Goal: Find specific page/section: Find specific page/section

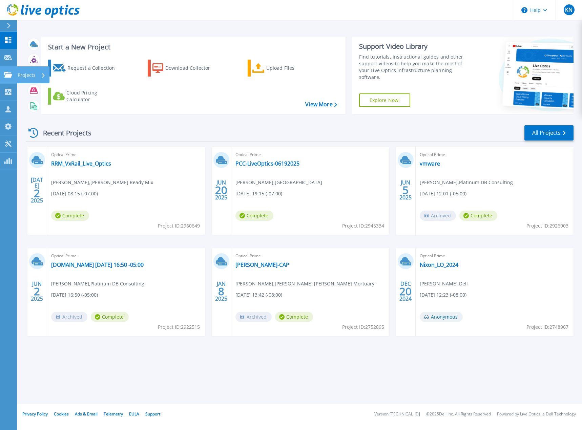
click at [25, 74] on p "Projects" at bounding box center [27, 75] width 18 height 18
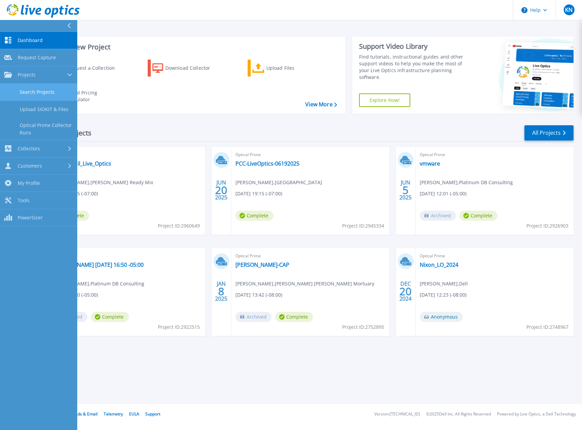
click at [37, 94] on link "Search Projects" at bounding box center [38, 92] width 77 height 17
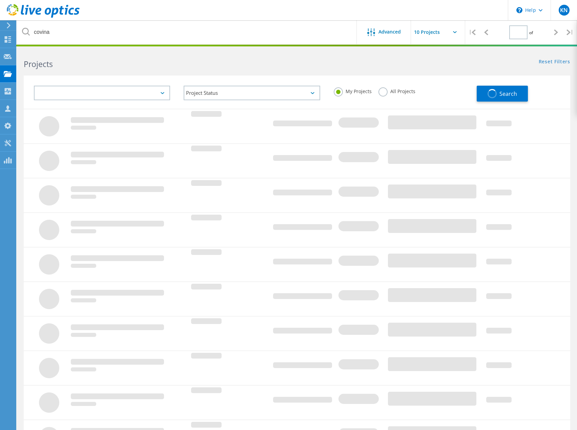
type input "1"
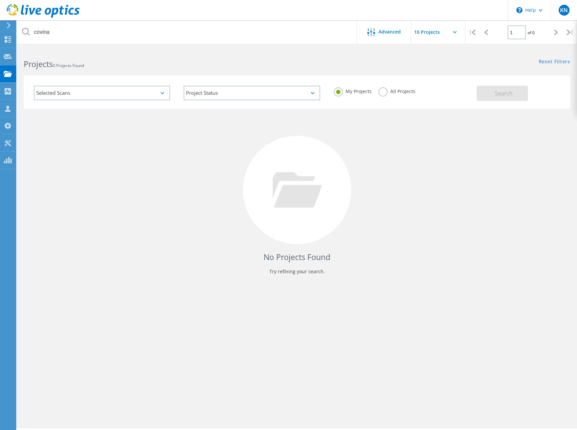
click at [381, 92] on label "All Projects" at bounding box center [396, 90] width 37 height 6
click at [0, 0] on input "All Projects" at bounding box center [0, 0] width 0 height 0
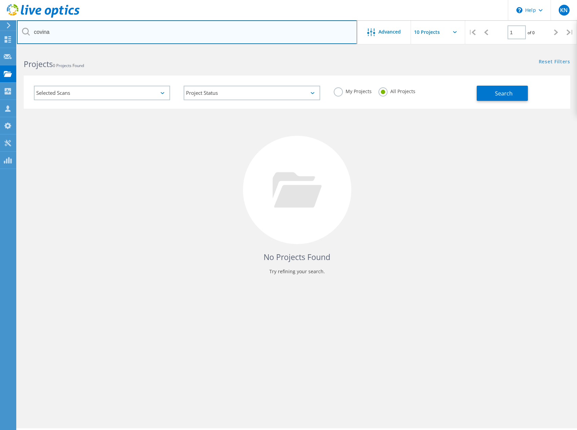
click at [73, 38] on input "covina" at bounding box center [187, 32] width 340 height 24
drag, startPoint x: 58, startPoint y: 30, endPoint x: -3, endPoint y: 37, distance: 61.6
click at [0, 37] on html "\n Help Explore Helpful Articles Contact Support KN Partner Team Member [PERSON…" at bounding box center [288, 224] width 577 height 449
type input "central union"
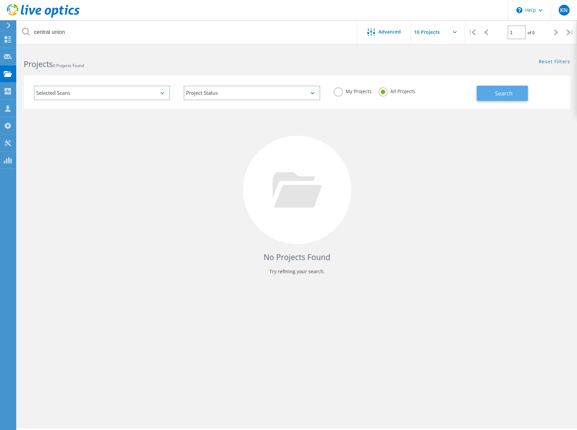
click at [505, 93] on span "Search" at bounding box center [504, 93] width 18 height 7
